Goal: Find contact information: Find contact information

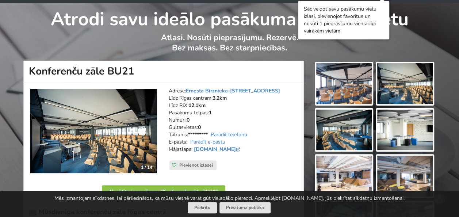
scroll to position [37, 0]
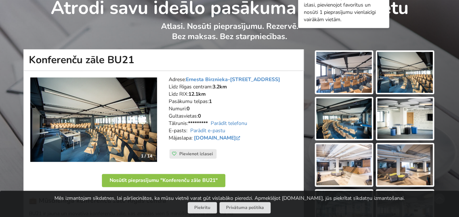
click at [342, 77] on img at bounding box center [344, 72] width 56 height 41
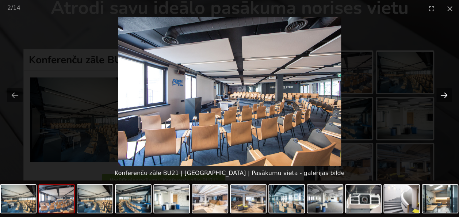
click at [446, 95] on button "Next slide" at bounding box center [444, 95] width 15 height 14
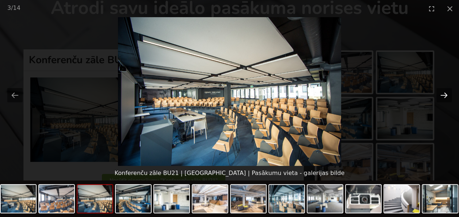
click at [446, 95] on button "Next slide" at bounding box center [444, 95] width 15 height 14
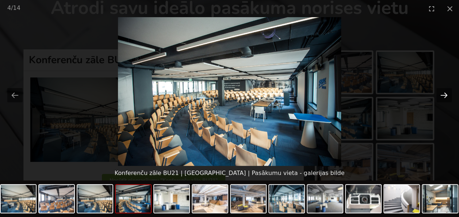
click at [446, 95] on button "Next slide" at bounding box center [444, 95] width 15 height 14
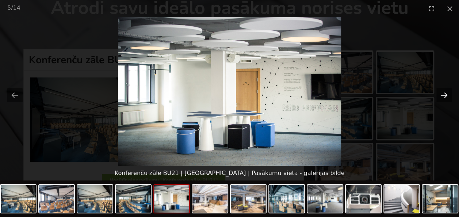
click at [446, 95] on button "Next slide" at bounding box center [444, 95] width 15 height 14
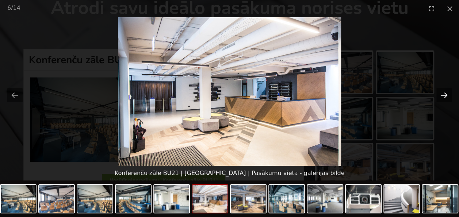
click at [446, 95] on button "Next slide" at bounding box center [444, 95] width 15 height 14
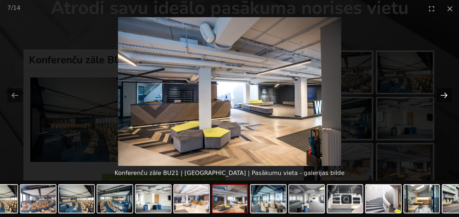
click at [446, 95] on button "Next slide" at bounding box center [444, 95] width 15 height 14
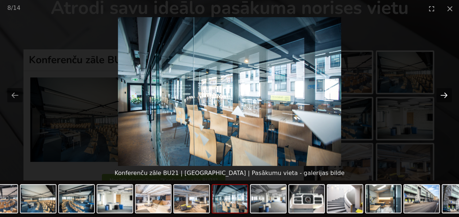
click at [446, 95] on button "Next slide" at bounding box center [444, 95] width 15 height 14
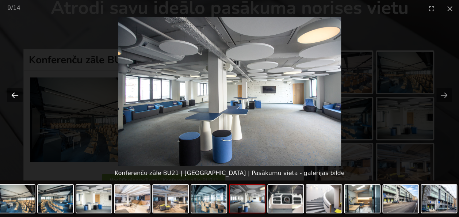
click at [15, 95] on button "Previous slide" at bounding box center [14, 95] width 15 height 14
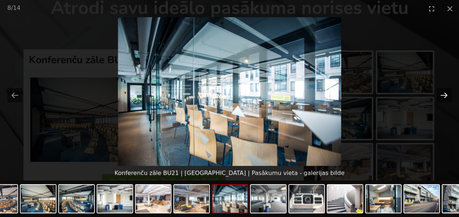
click at [441, 94] on button "Next slide" at bounding box center [444, 95] width 15 height 14
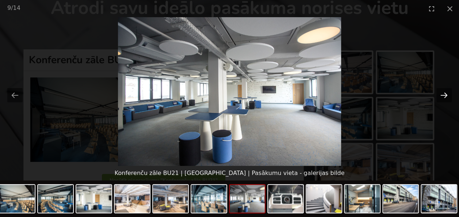
click at [441, 94] on button "Next slide" at bounding box center [444, 95] width 15 height 14
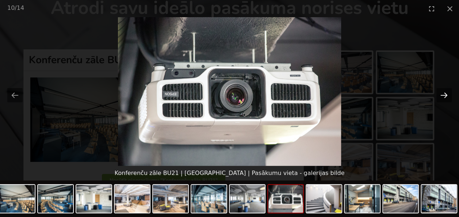
click at [441, 94] on button "Next slide" at bounding box center [444, 95] width 15 height 14
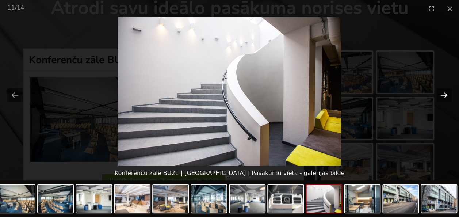
click at [441, 94] on button "Next slide" at bounding box center [444, 95] width 15 height 14
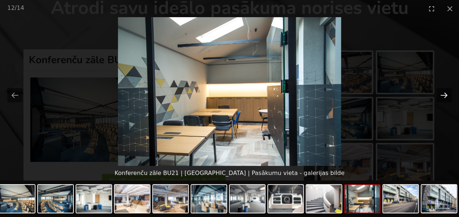
click at [441, 94] on button "Next slide" at bounding box center [444, 95] width 15 height 14
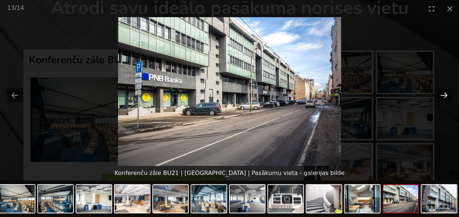
click at [443, 94] on button "Next slide" at bounding box center [444, 95] width 15 height 14
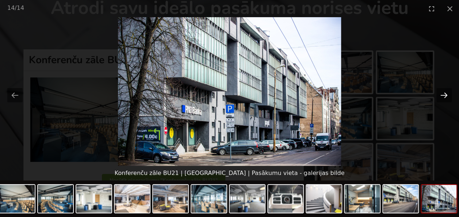
click at [443, 94] on button "Next slide" at bounding box center [444, 95] width 15 height 14
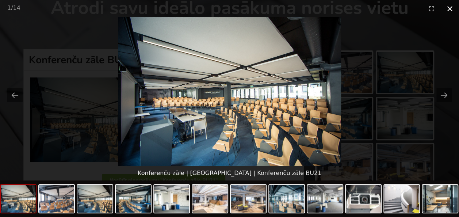
click at [450, 8] on button "Close gallery" at bounding box center [450, 8] width 18 height 17
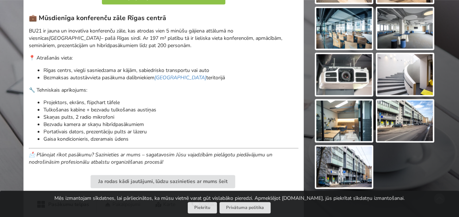
scroll to position [183, 0]
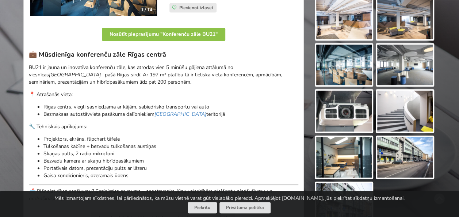
click at [136, 133] on div "💼 Mūsdienīga konferenču zāle Rīgas centrā BU21 ir jauna un inovatīva konferenču…" at bounding box center [164, 126] width 270 height 152
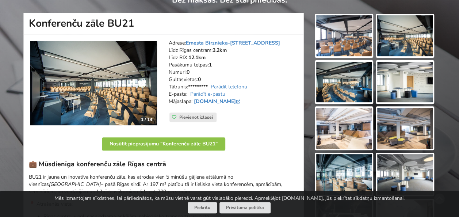
scroll to position [0, 0]
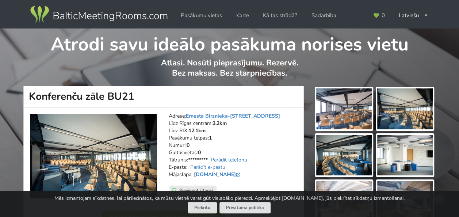
click at [234, 161] on link "Parādīt telefonu" at bounding box center [229, 159] width 37 height 7
click at [221, 165] on link "Parādīt e-pastu" at bounding box center [207, 167] width 35 height 7
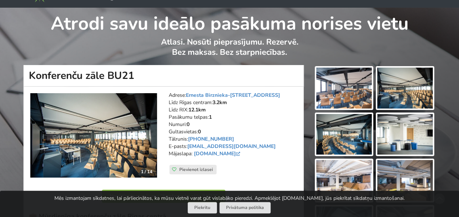
scroll to position [37, 0]
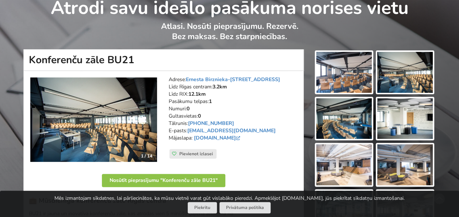
click at [372, 87] on img at bounding box center [344, 72] width 56 height 41
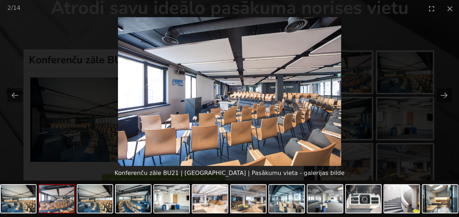
scroll to position [0, 0]
click at [262, 152] on img at bounding box center [229, 91] width 223 height 149
click at [442, 95] on button "Next slide" at bounding box center [444, 95] width 15 height 14
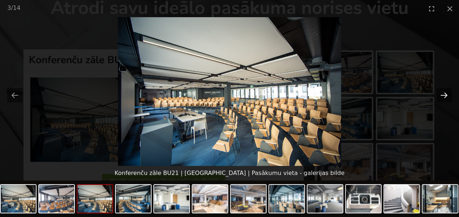
click at [442, 95] on button "Next slide" at bounding box center [444, 95] width 15 height 14
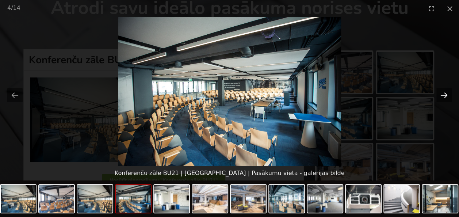
click at [442, 95] on button "Next slide" at bounding box center [444, 95] width 15 height 14
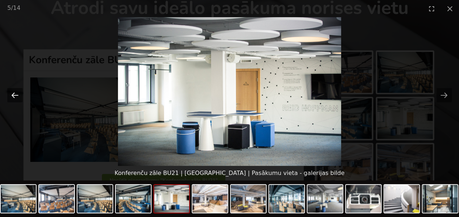
click at [9, 93] on button "Previous slide" at bounding box center [14, 95] width 15 height 14
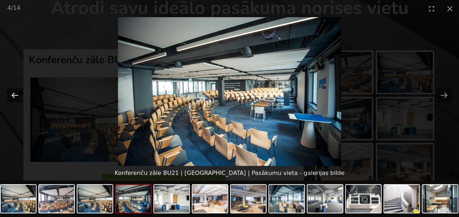
click at [10, 93] on button "Previous slide" at bounding box center [14, 95] width 15 height 14
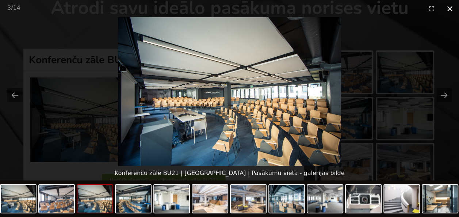
click at [451, 12] on button "Close gallery" at bounding box center [450, 8] width 18 height 17
